Goal: Navigation & Orientation: Go to known website

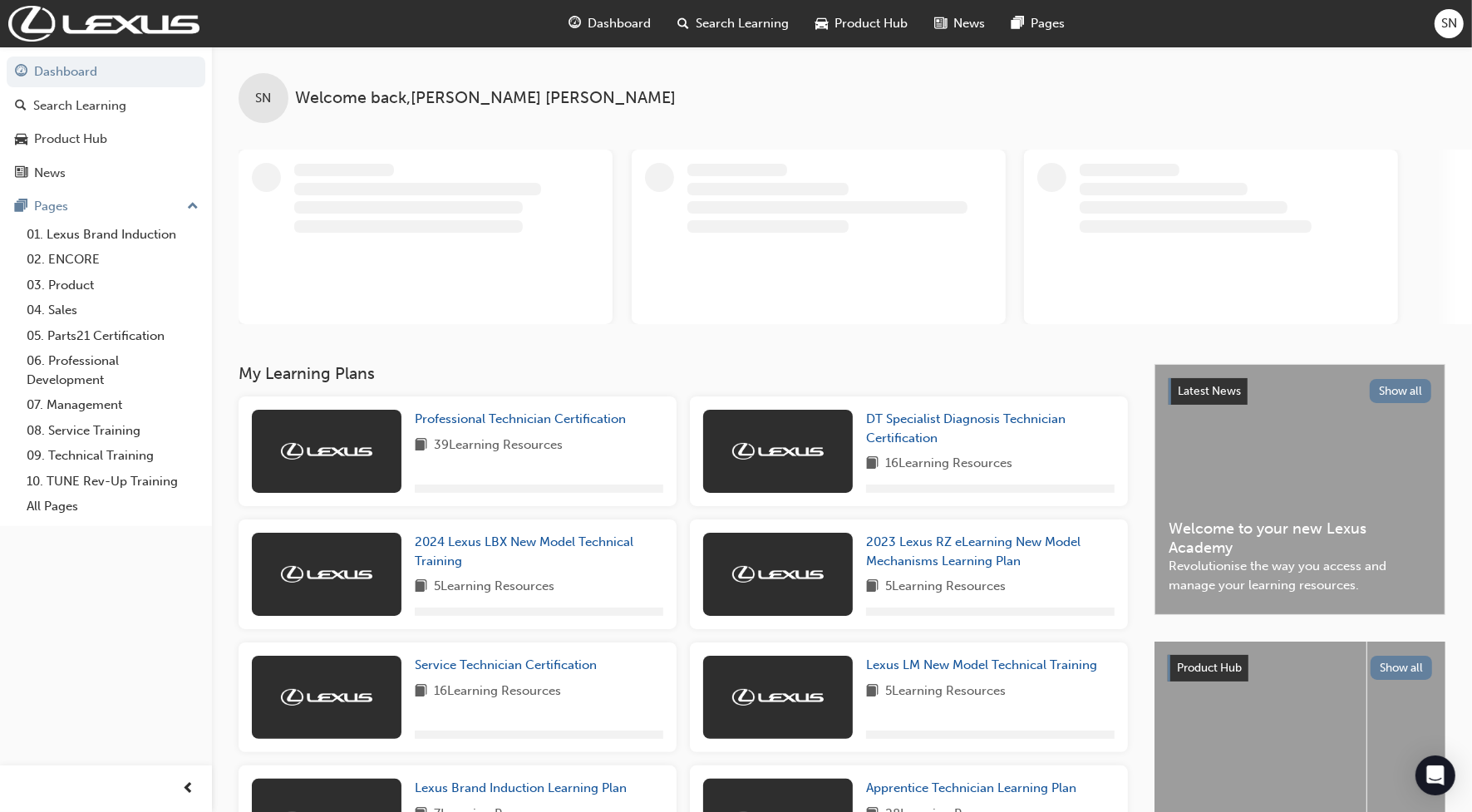
click at [1458, 21] on div "SN" at bounding box center [1449, 24] width 29 height 29
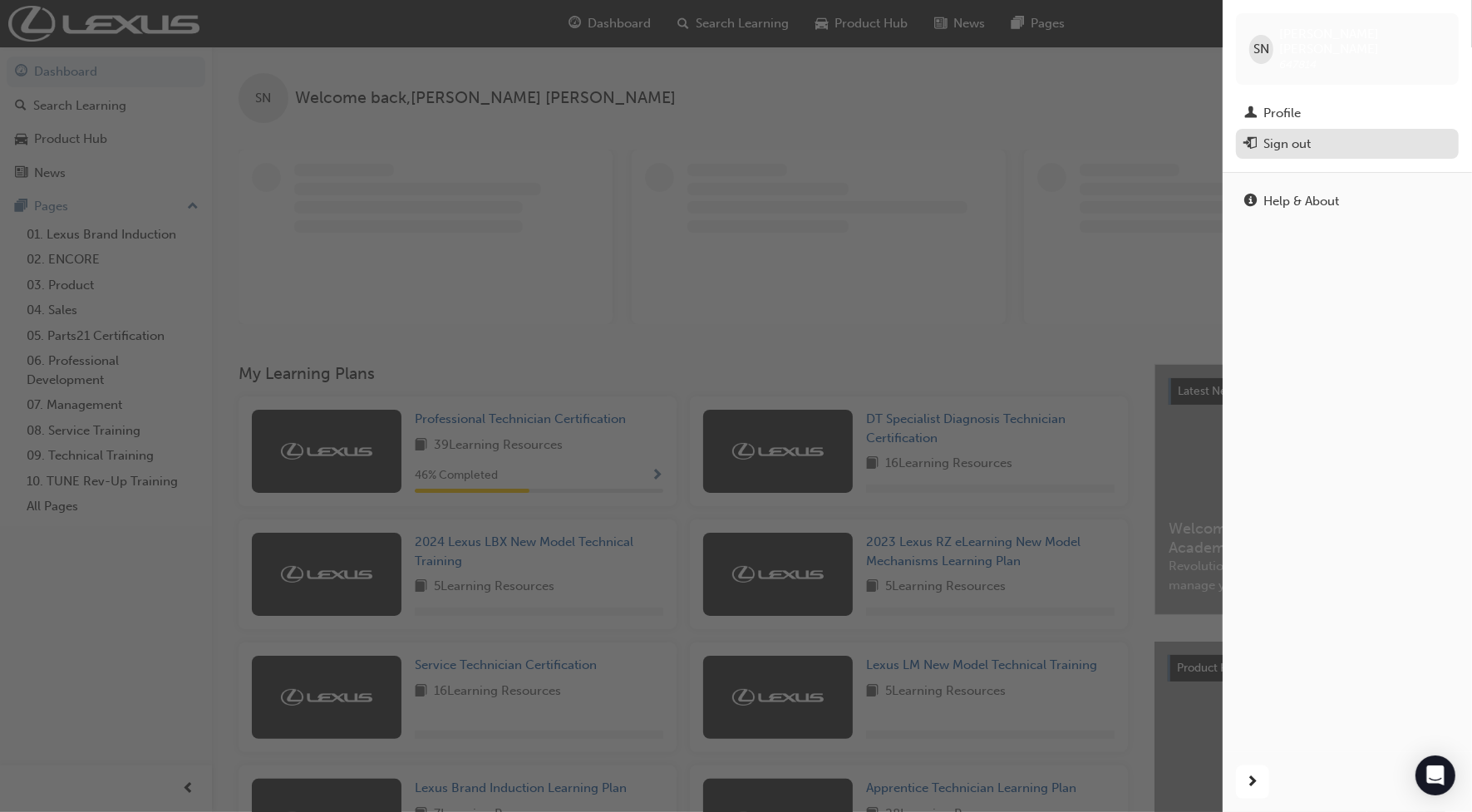
click at [1282, 134] on div "Sign out" at bounding box center [1287, 144] width 48 height 19
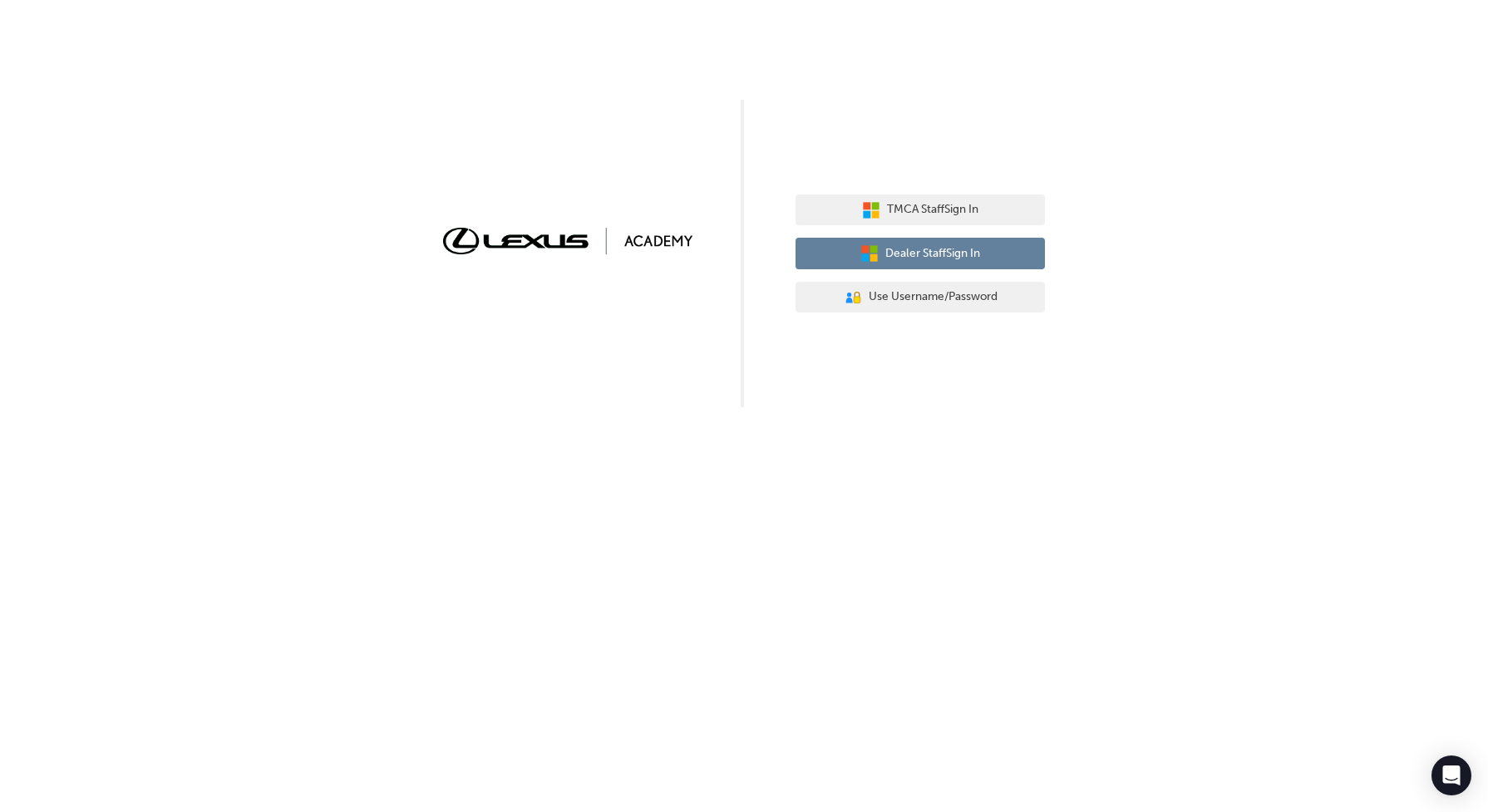
click at [933, 255] on span "Dealer Staff Sign In" at bounding box center [932, 253] width 94 height 19
